Goal: Information Seeking & Learning: Learn about a topic

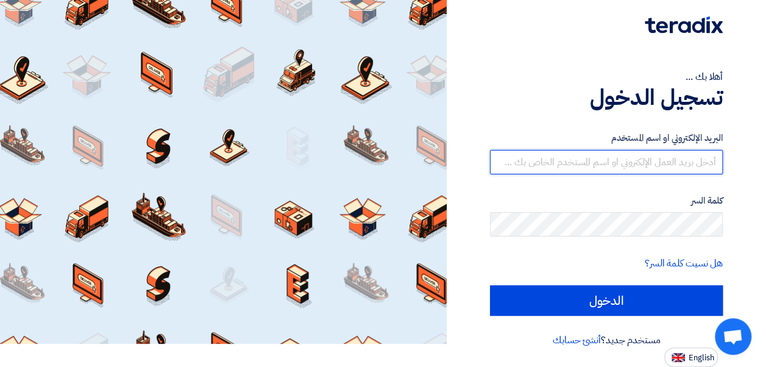
type input "[EMAIL_ADDRESS][DOMAIN_NAME]"
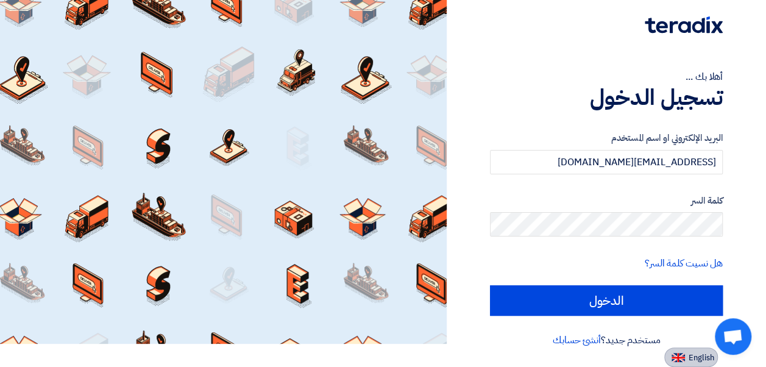
click at [683, 359] on img at bounding box center [678, 357] width 13 height 9
type input "Sign in"
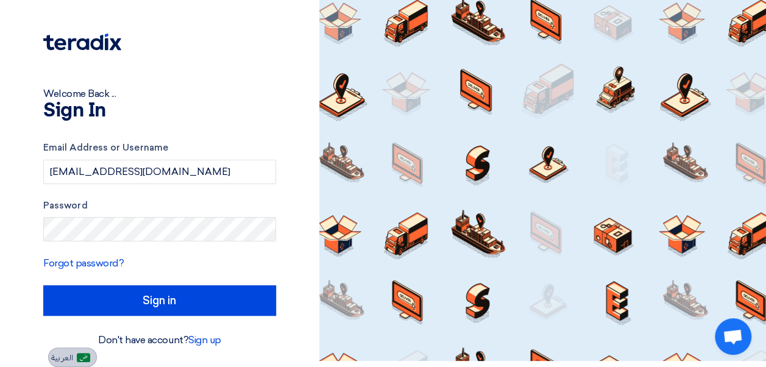
scroll to position [6, 0]
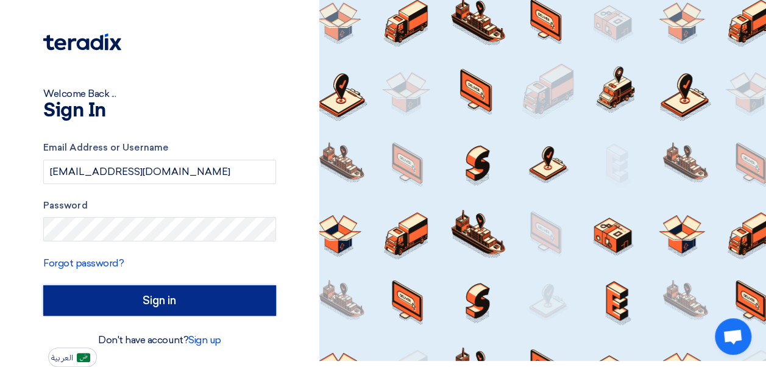
click at [165, 298] on input "Sign in" at bounding box center [159, 300] width 233 height 30
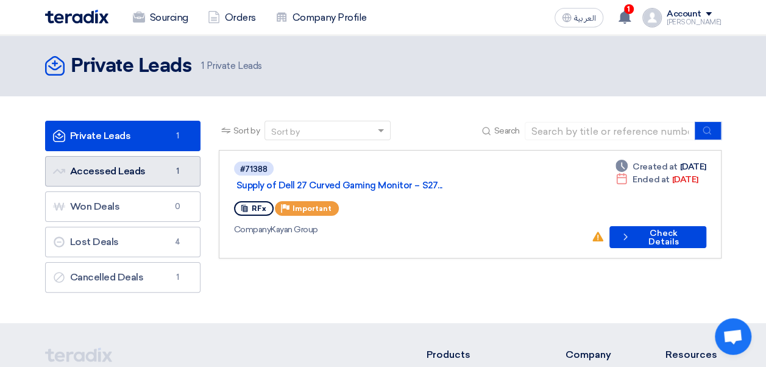
click at [121, 176] on link "Accessed Leads Accessed Leads 1" at bounding box center [122, 171] width 155 height 30
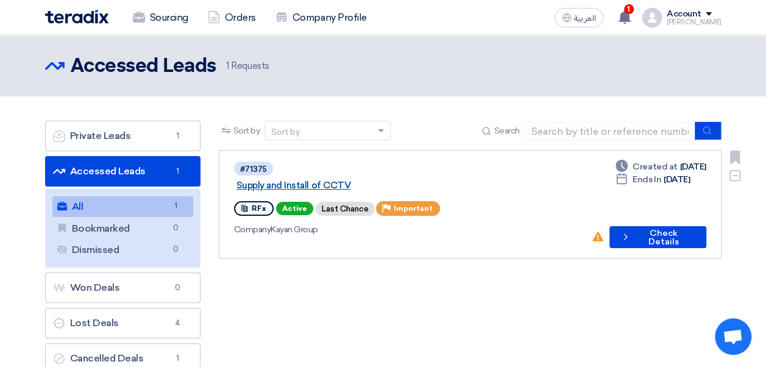
click at [349, 180] on link "Supply and Install of CCTV" at bounding box center [389, 185] width 305 height 11
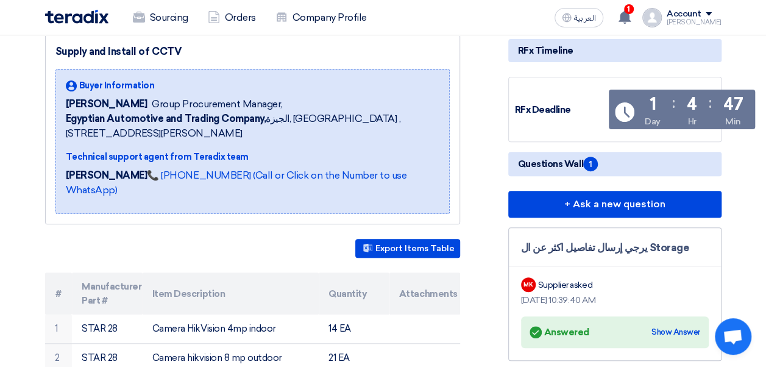
scroll to position [115, 0]
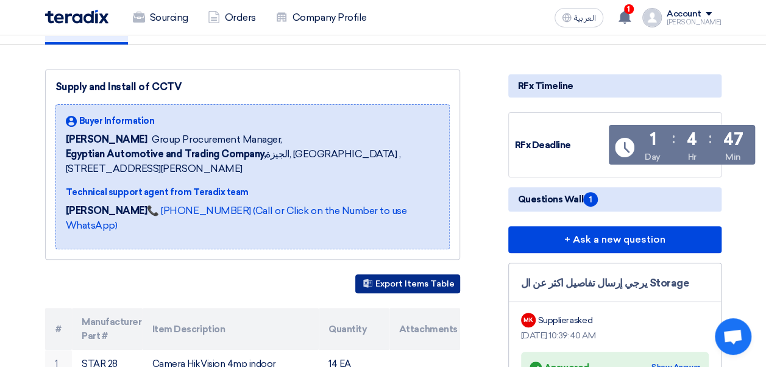
click at [400, 274] on button "Export Items Table" at bounding box center [407, 283] width 105 height 19
